Goal: Communication & Community: Answer question/provide support

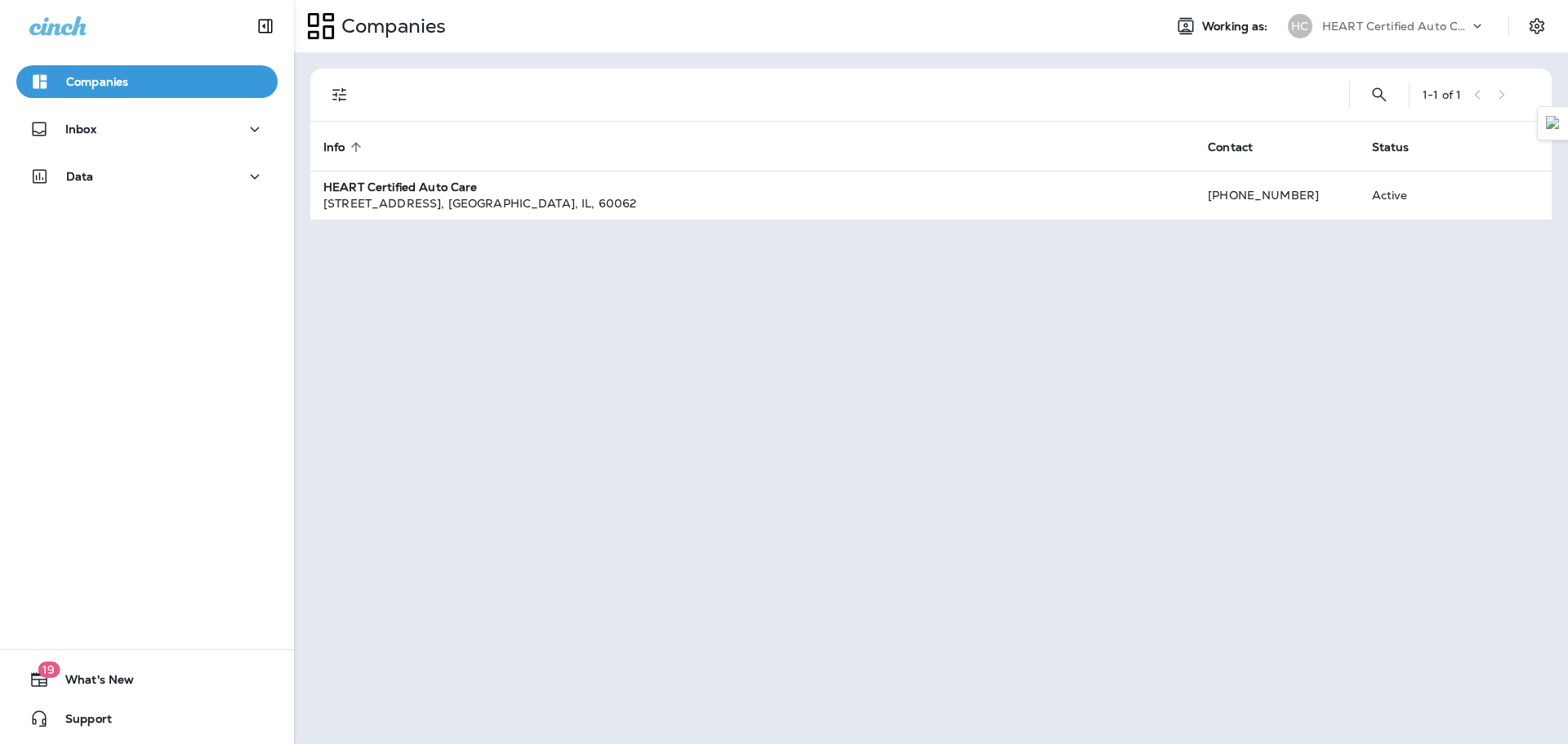
click at [149, 147] on div "Inbox" at bounding box center [147, 133] width 294 height 41
click at [152, 127] on div "Inbox" at bounding box center [147, 129] width 235 height 20
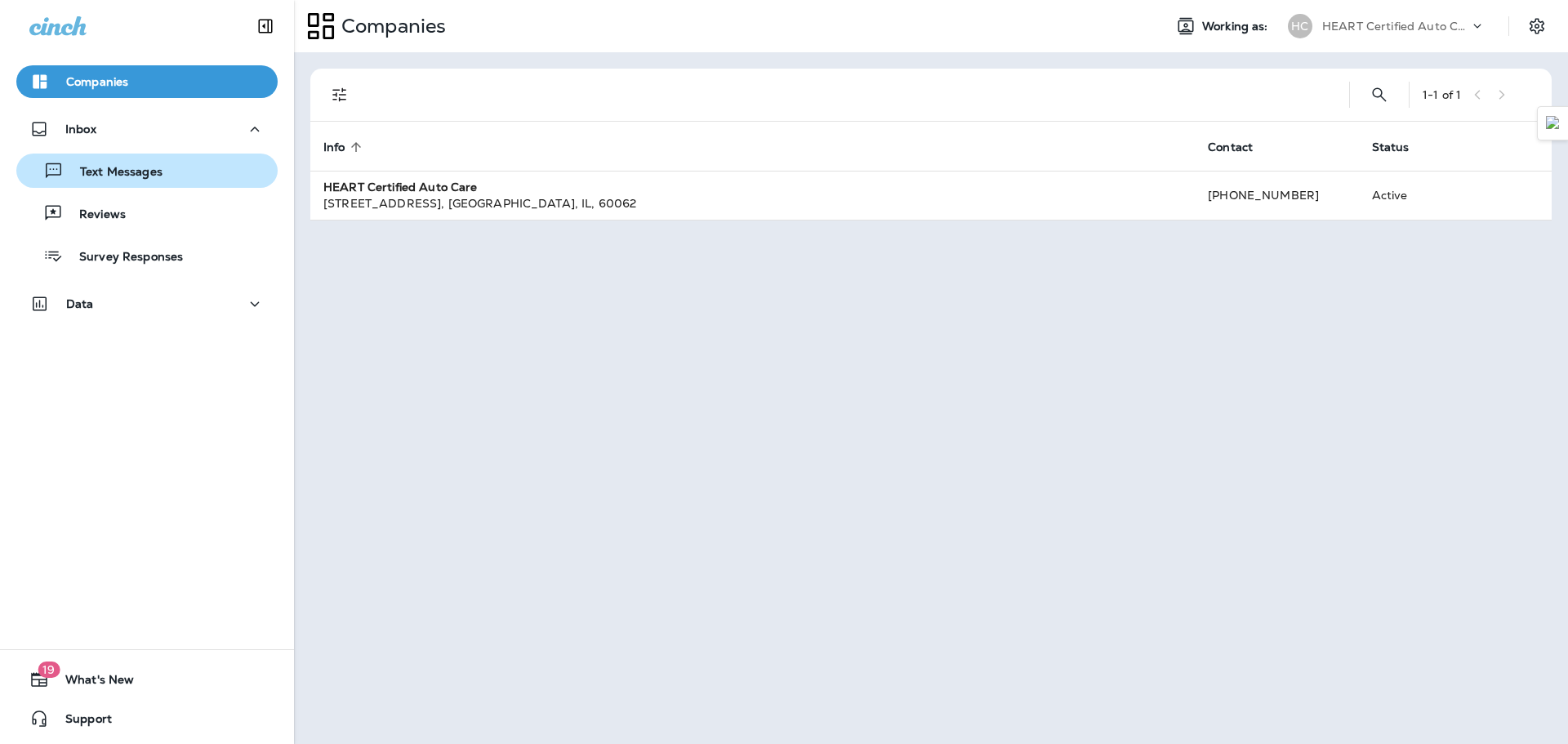
click at [160, 179] on p "Text Messages" at bounding box center [112, 172] width 99 height 15
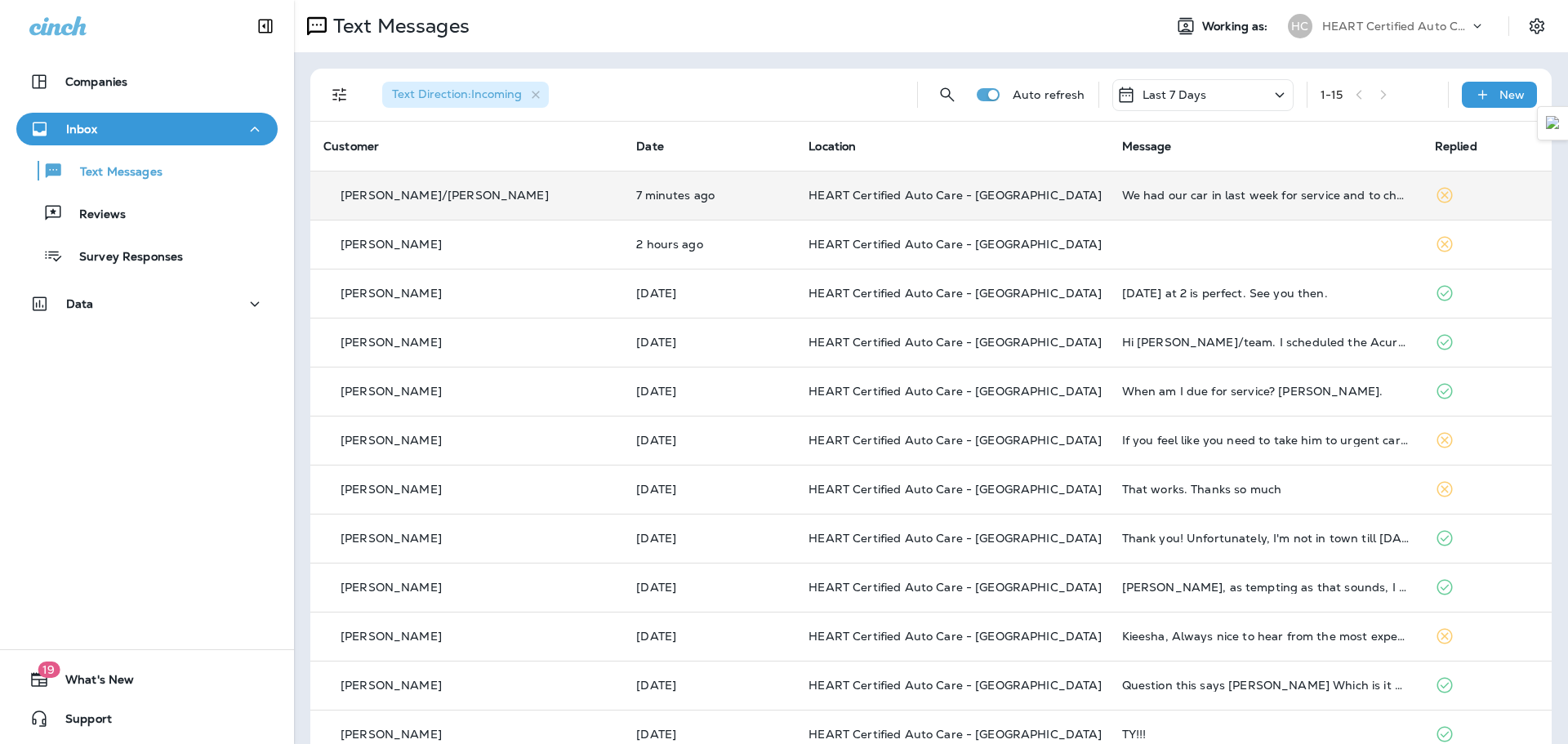
click at [623, 201] on td "7 minutes ago" at bounding box center [709, 195] width 172 height 49
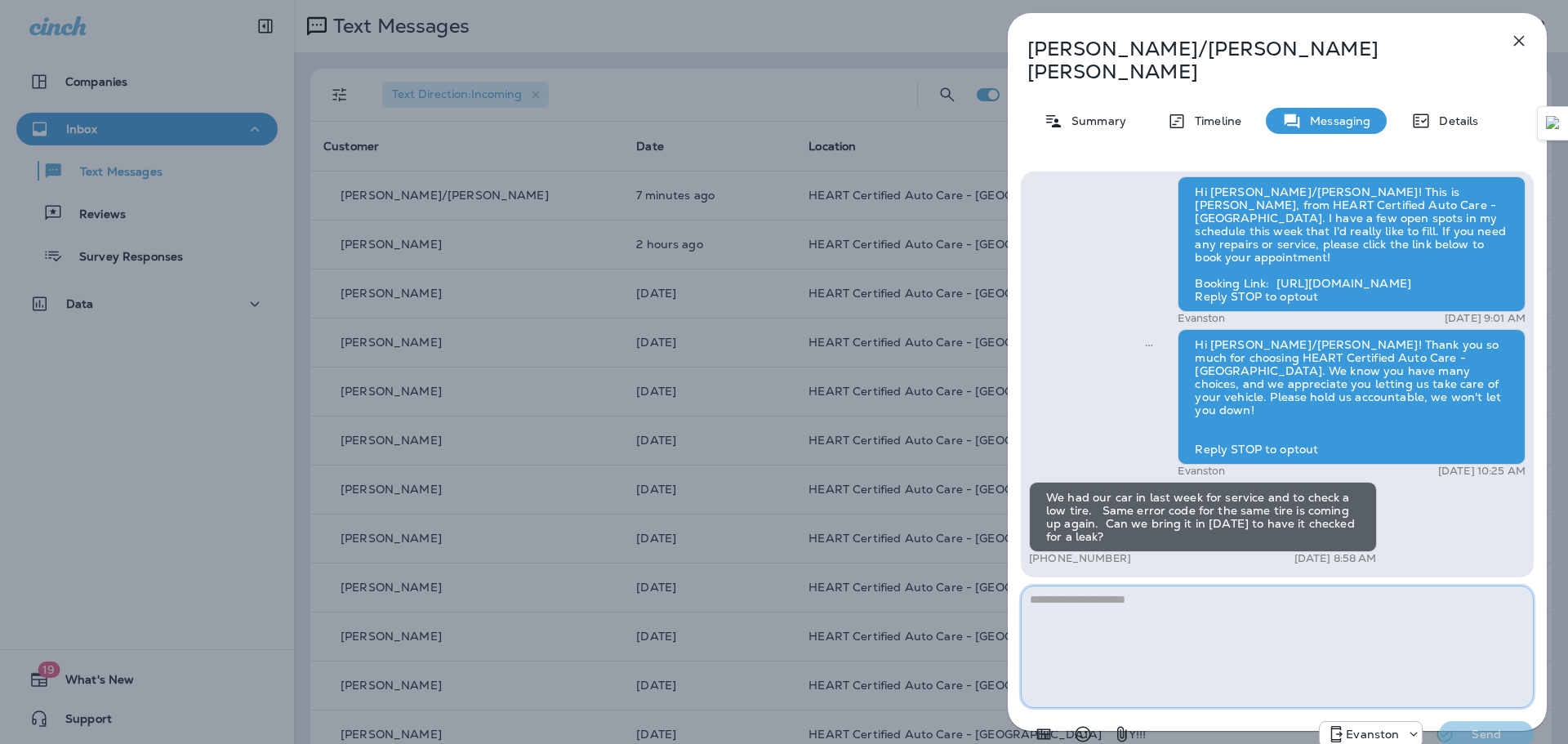
click at [1186, 617] on textarea at bounding box center [1277, 646] width 513 height 122
type textarea "*"
type textarea "**********"
click at [1476, 727] on p "Send" at bounding box center [1486, 734] width 69 height 14
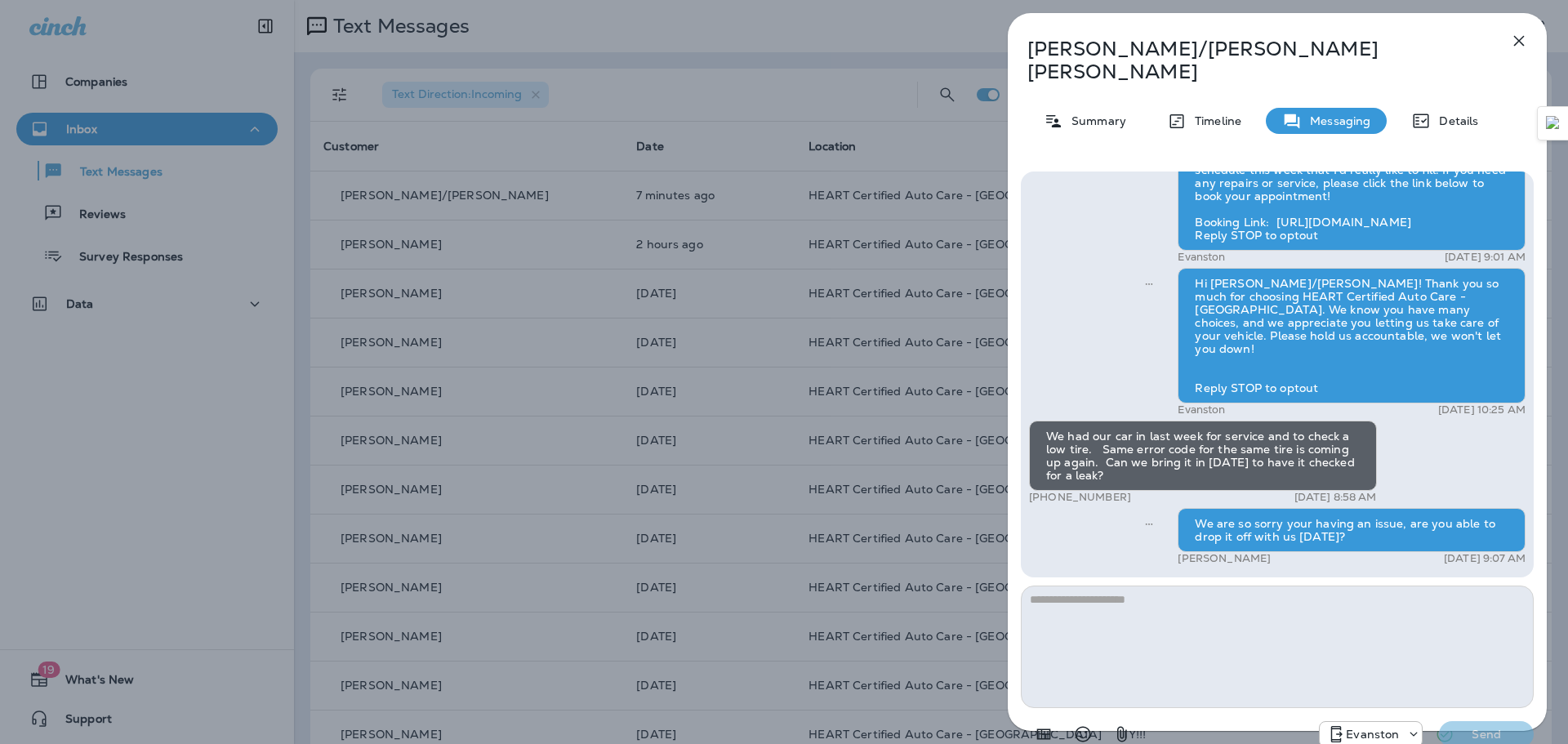
click at [1518, 45] on icon "button" at bounding box center [1520, 41] width 20 height 20
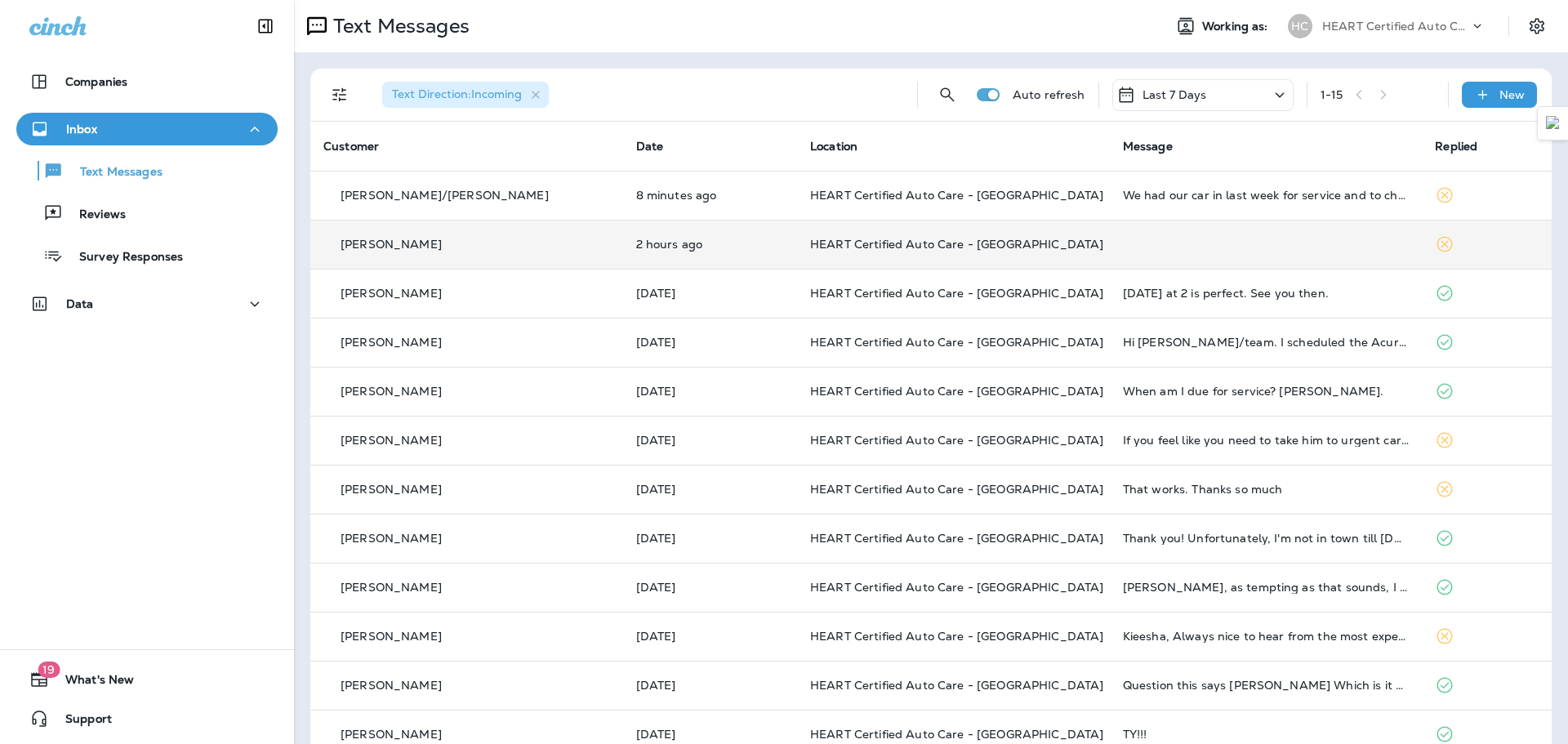
click at [885, 257] on td "HEART Certified Auto Care - [GEOGRAPHIC_DATA]" at bounding box center [953, 244] width 313 height 49
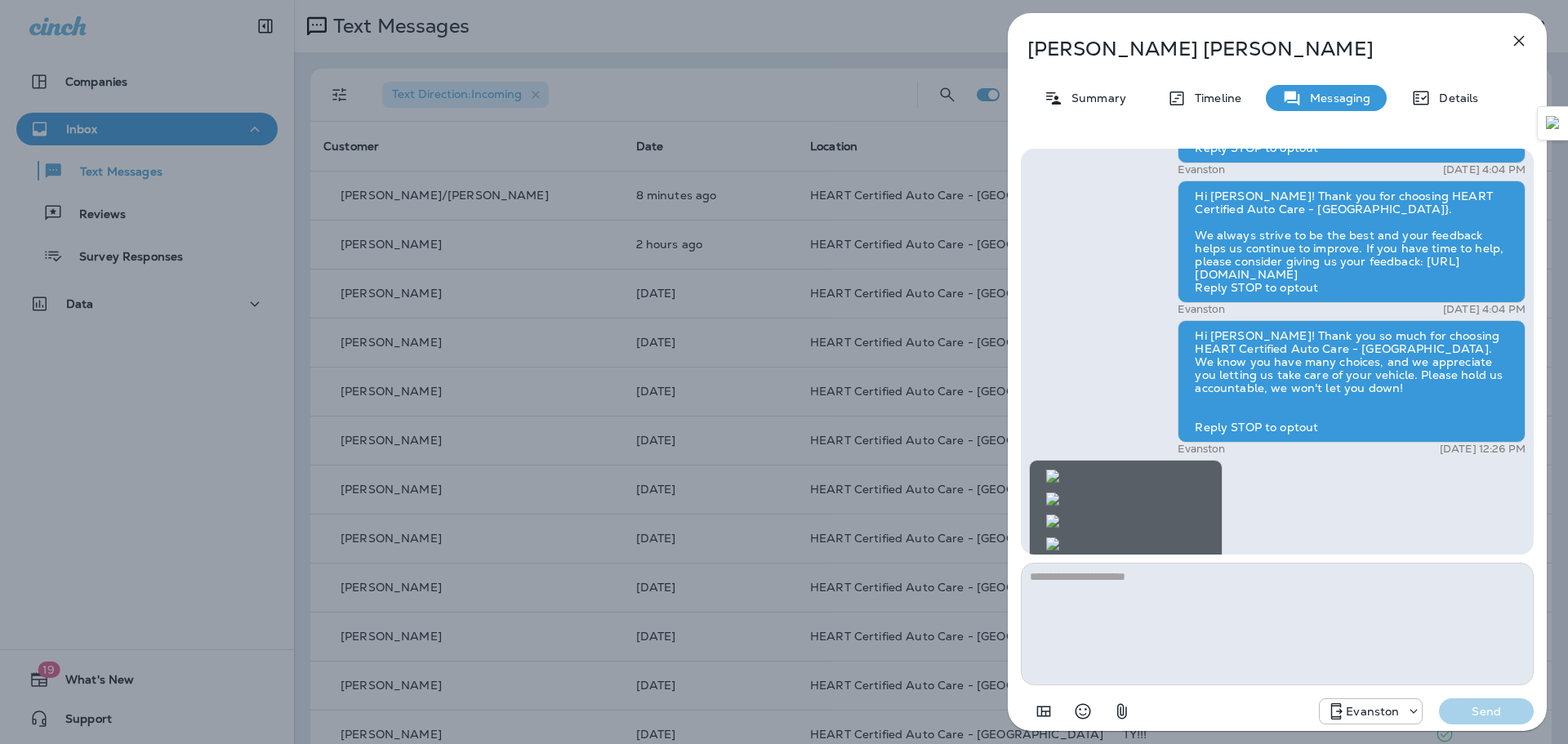
scroll to position [1, 0]
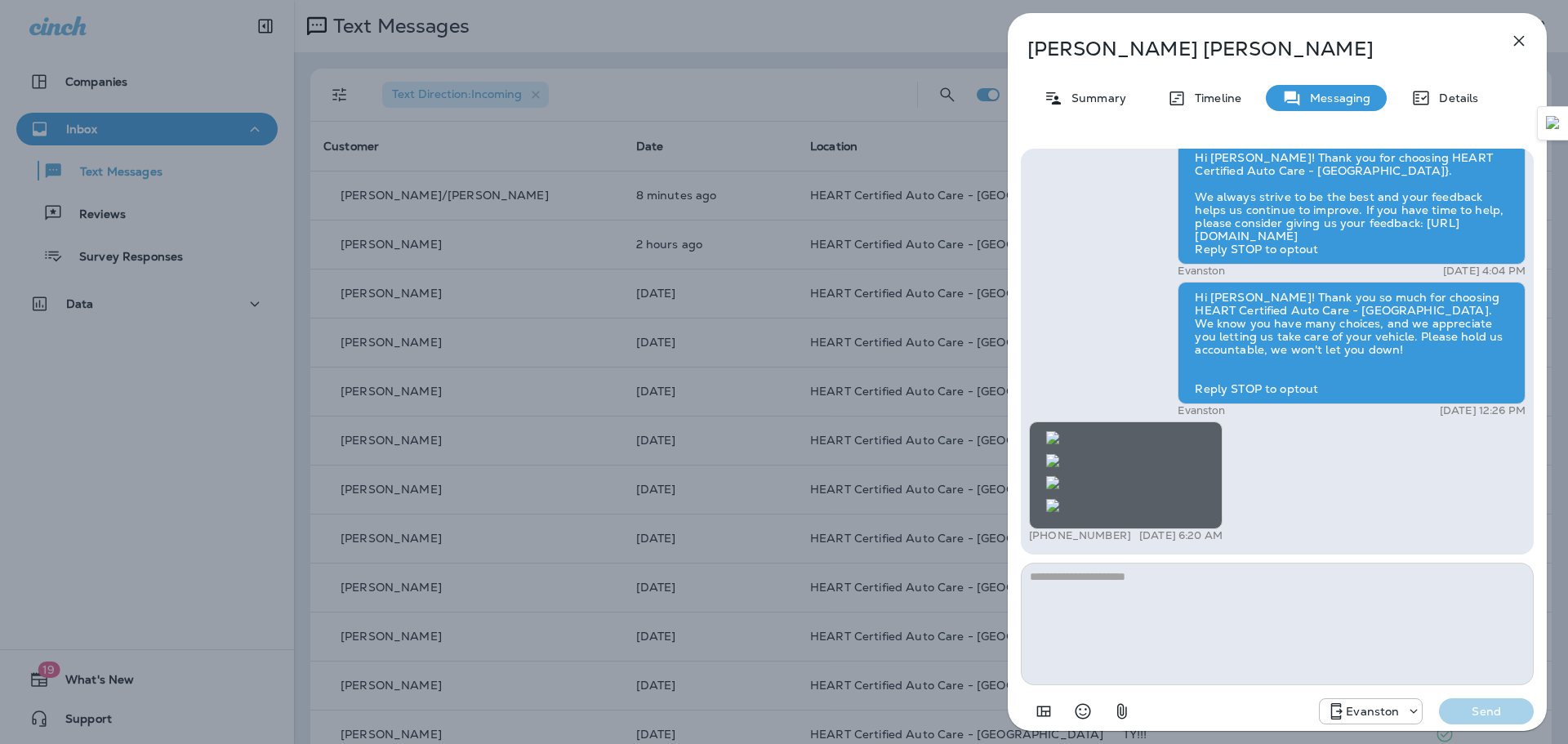
click at [1515, 37] on icon "button" at bounding box center [1520, 41] width 11 height 11
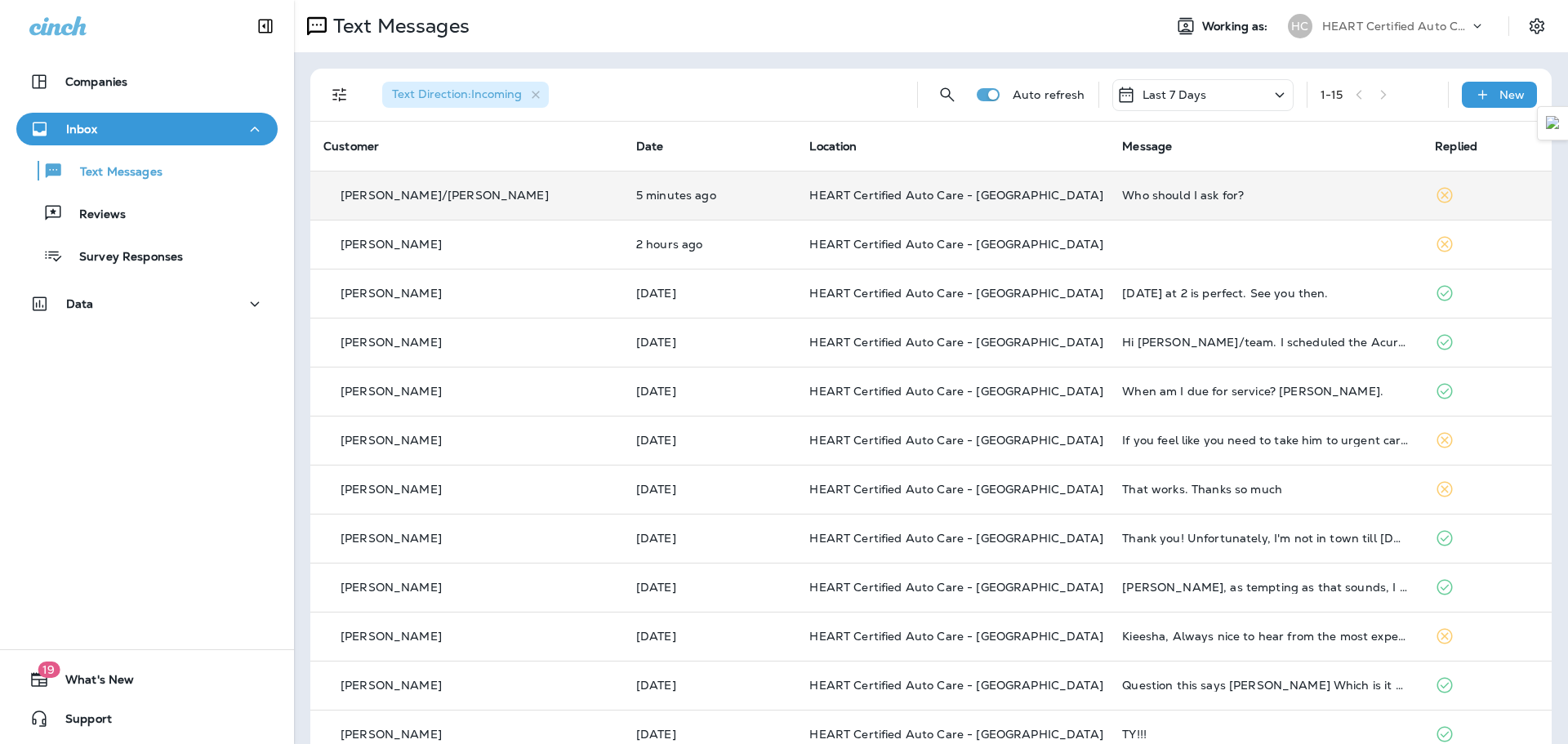
click at [1063, 200] on td "HEART Certified Auto Care - [GEOGRAPHIC_DATA]" at bounding box center [952, 195] width 313 height 49
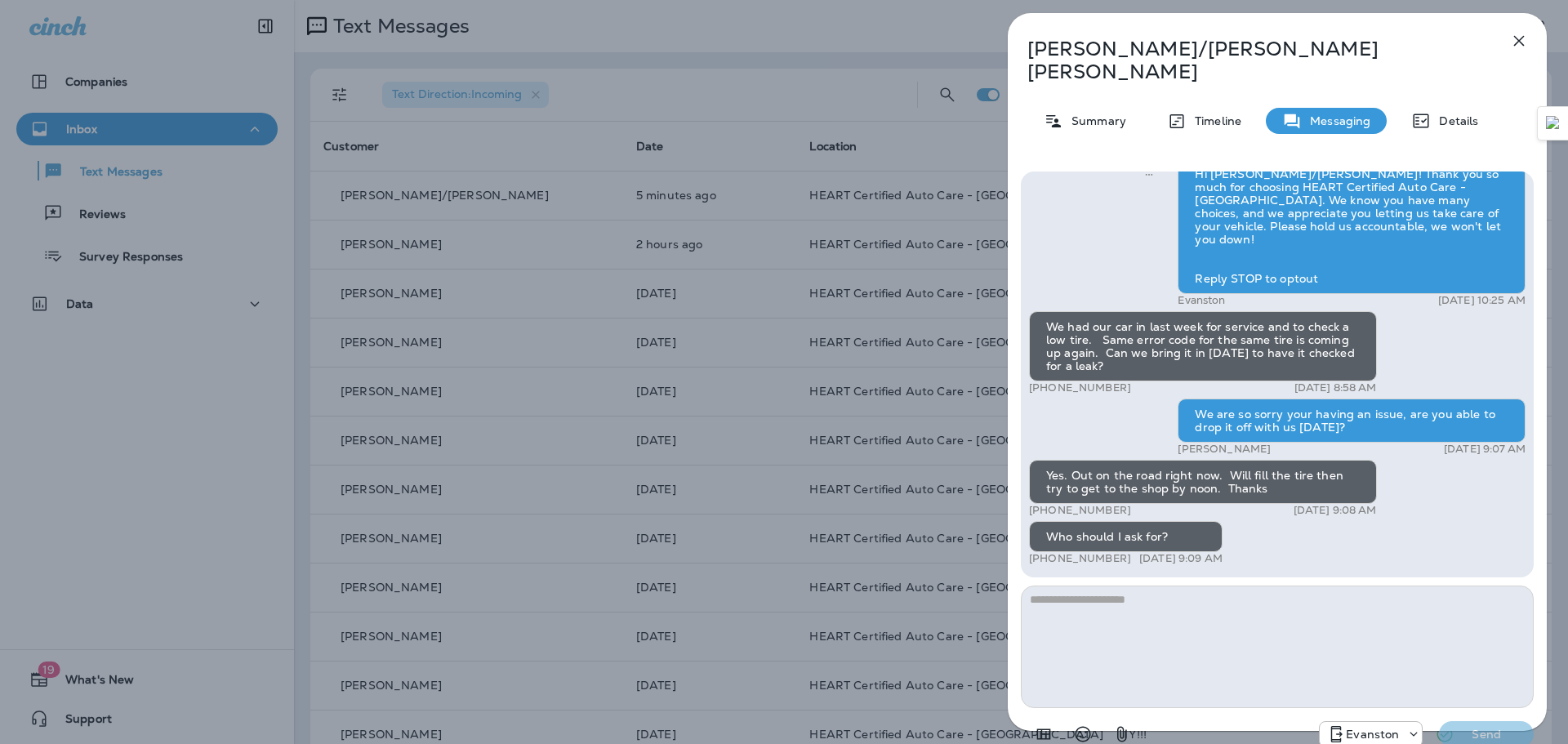
click at [1168, 585] on textarea at bounding box center [1277, 646] width 513 height 122
click at [1063, 585] on textarea "******" at bounding box center [1277, 646] width 513 height 122
type textarea "**********"
click at [1489, 727] on p "Send" at bounding box center [1486, 734] width 69 height 14
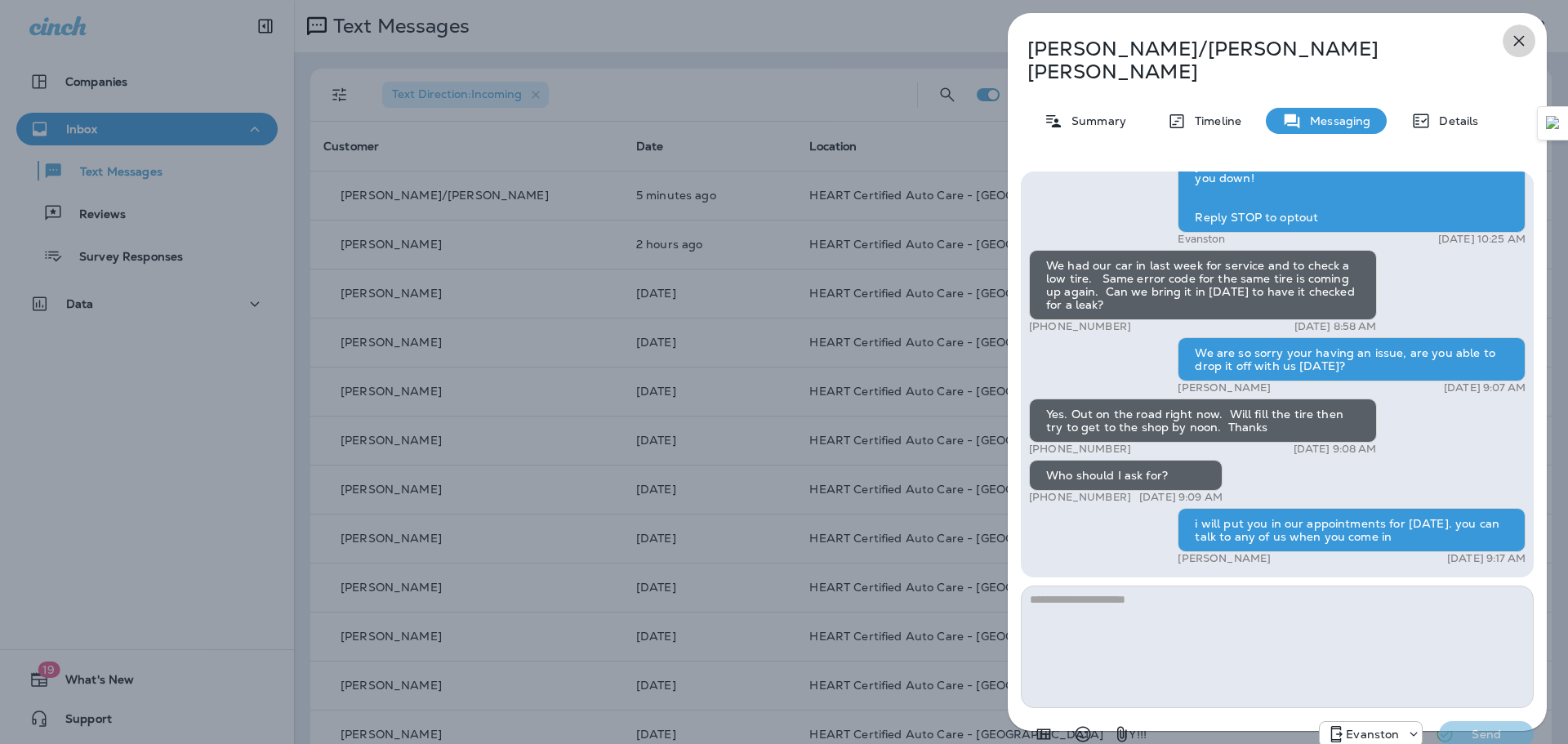
click at [1518, 44] on icon "button" at bounding box center [1520, 41] width 20 height 20
